Goal: Navigation & Orientation: Find specific page/section

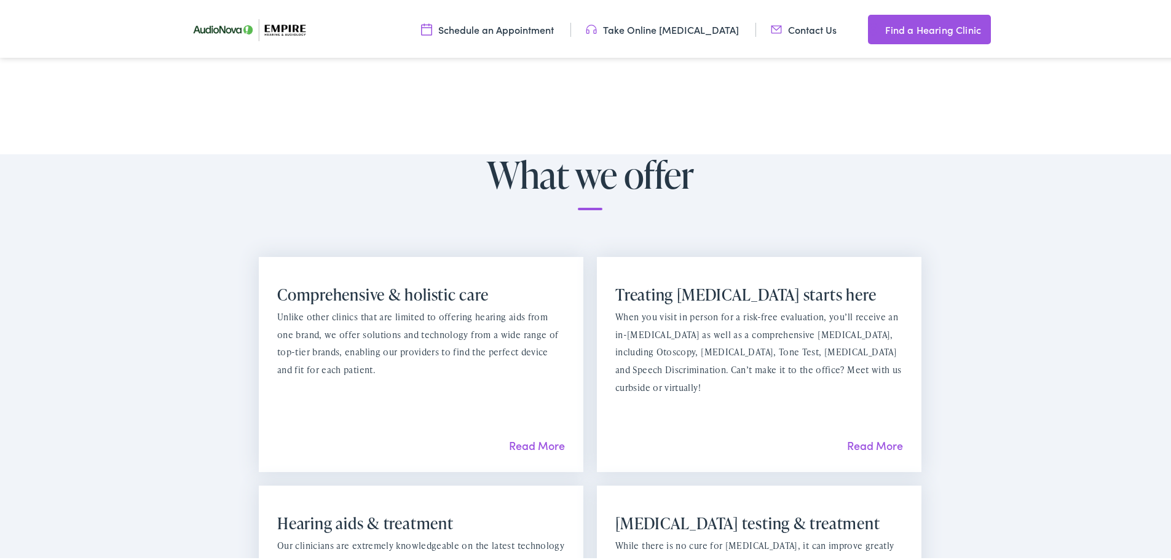
scroll to position [430, 0]
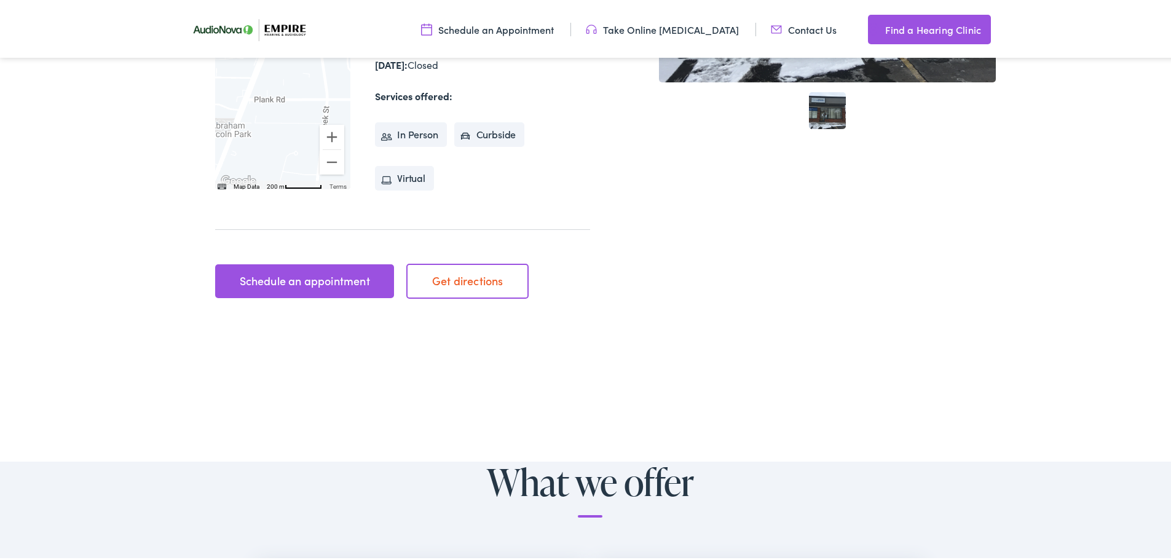
click at [211, 25] on img at bounding box center [254, 27] width 141 height 50
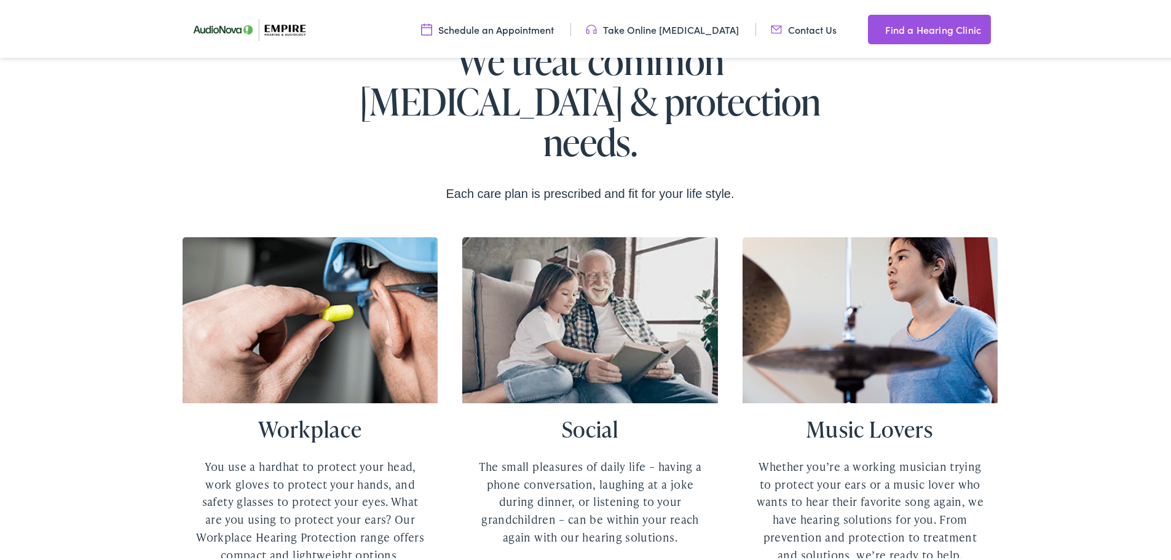
scroll to position [1721, 0]
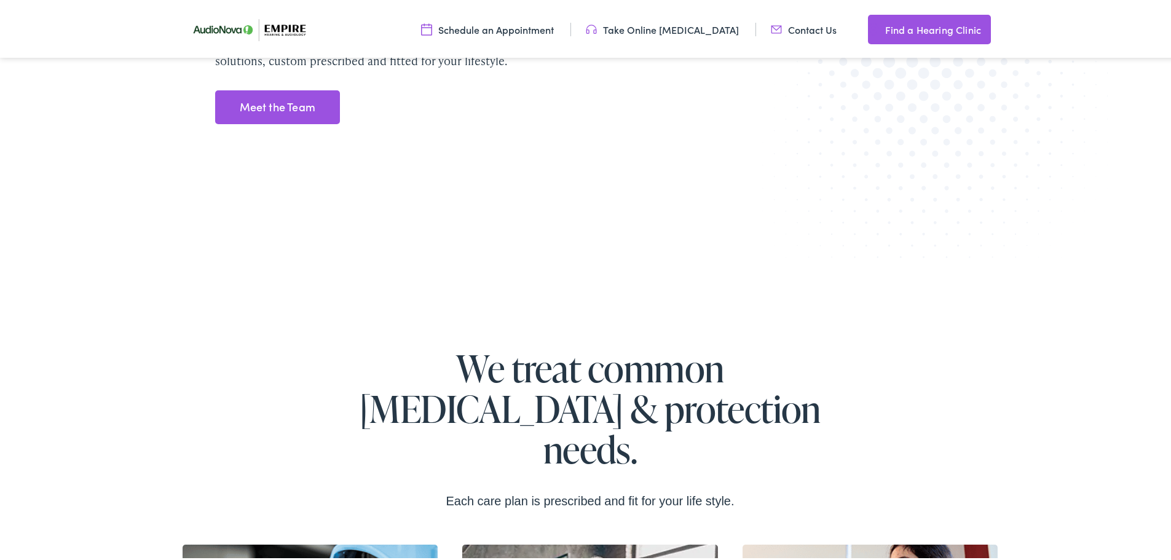
click at [253, 112] on link "Meet the Team" at bounding box center [277, 105] width 125 height 34
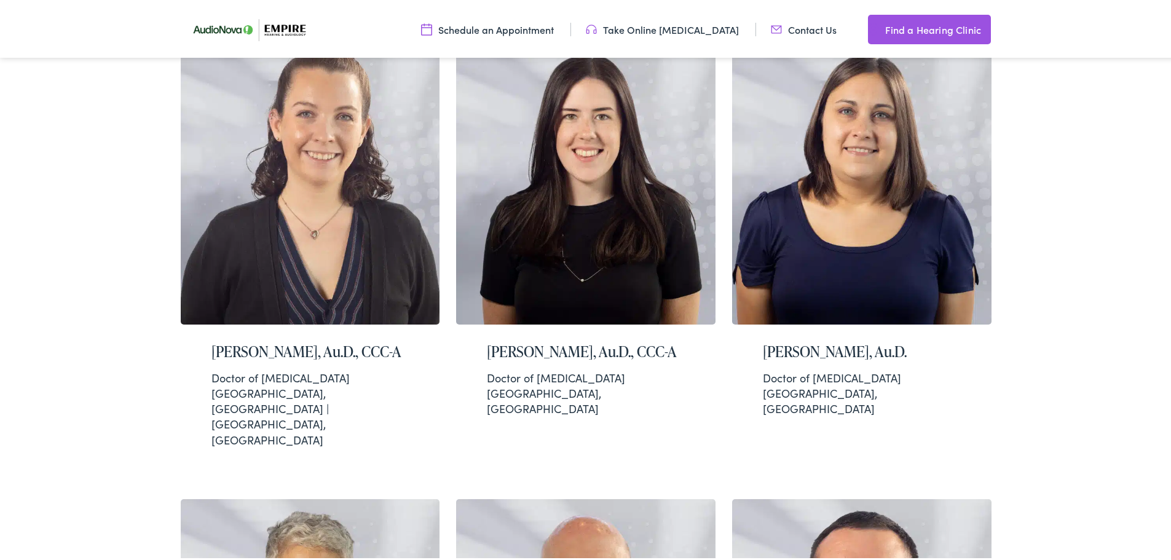
scroll to position [1974, 0]
